Goal: Information Seeking & Learning: Learn about a topic

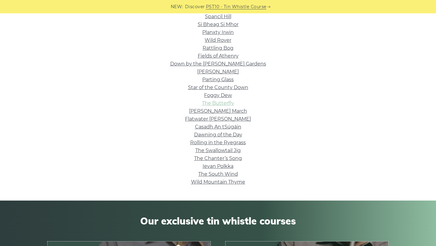
scroll to position [183, 0]
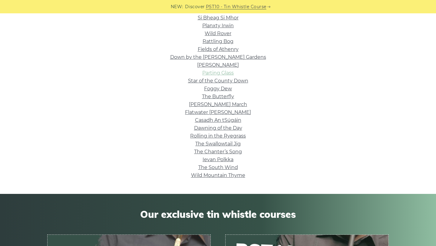
click at [224, 74] on link "Parting Glass" at bounding box center [218, 73] width 32 height 6
click at [223, 82] on link "Star of the County Down" at bounding box center [218, 81] width 60 height 6
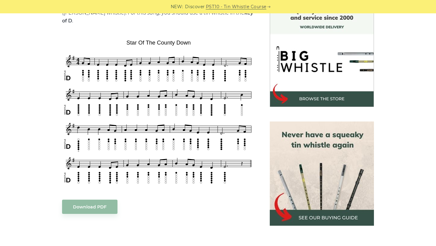
scroll to position [172, 0]
